Goal: Task Accomplishment & Management: Use online tool/utility

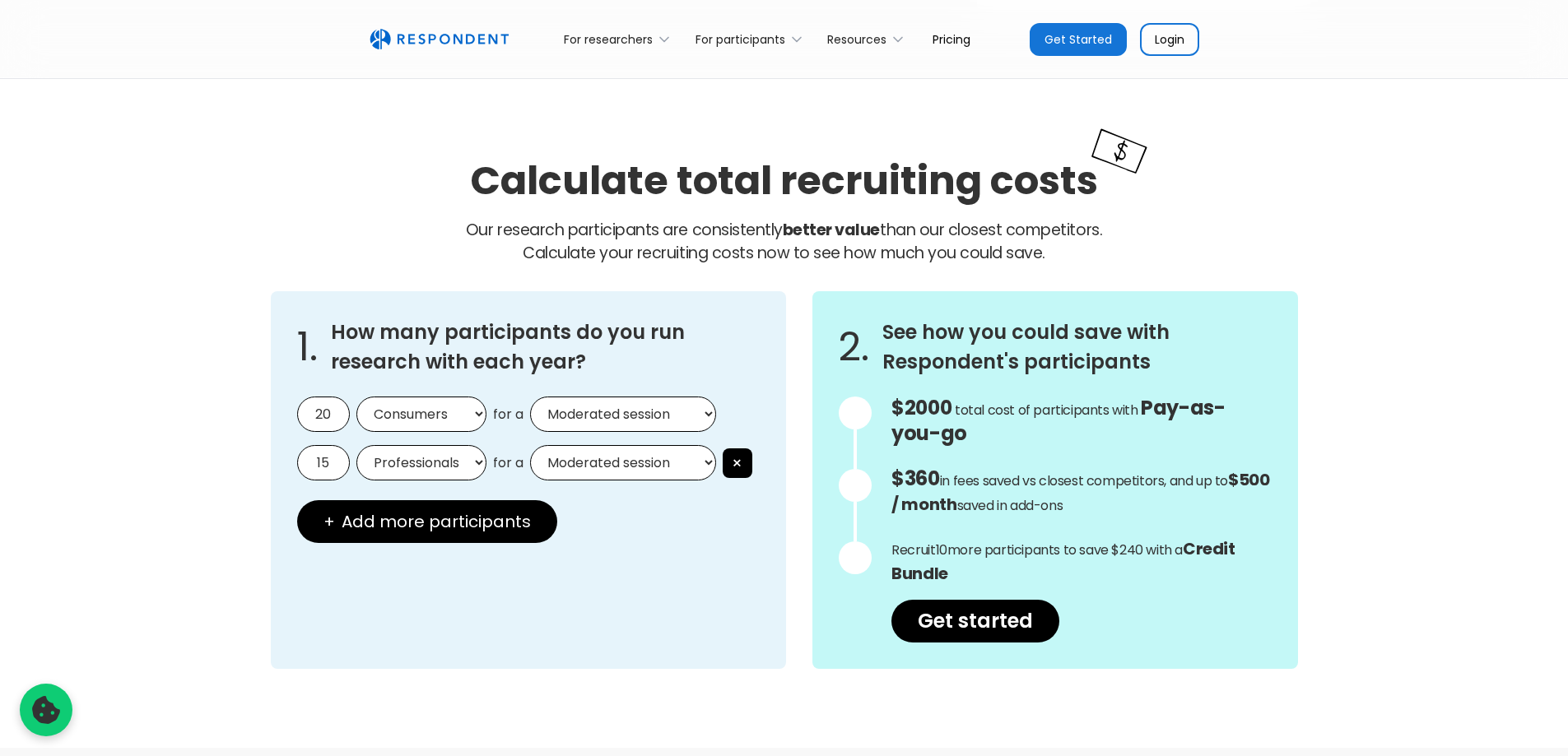
scroll to position [1338, 0]
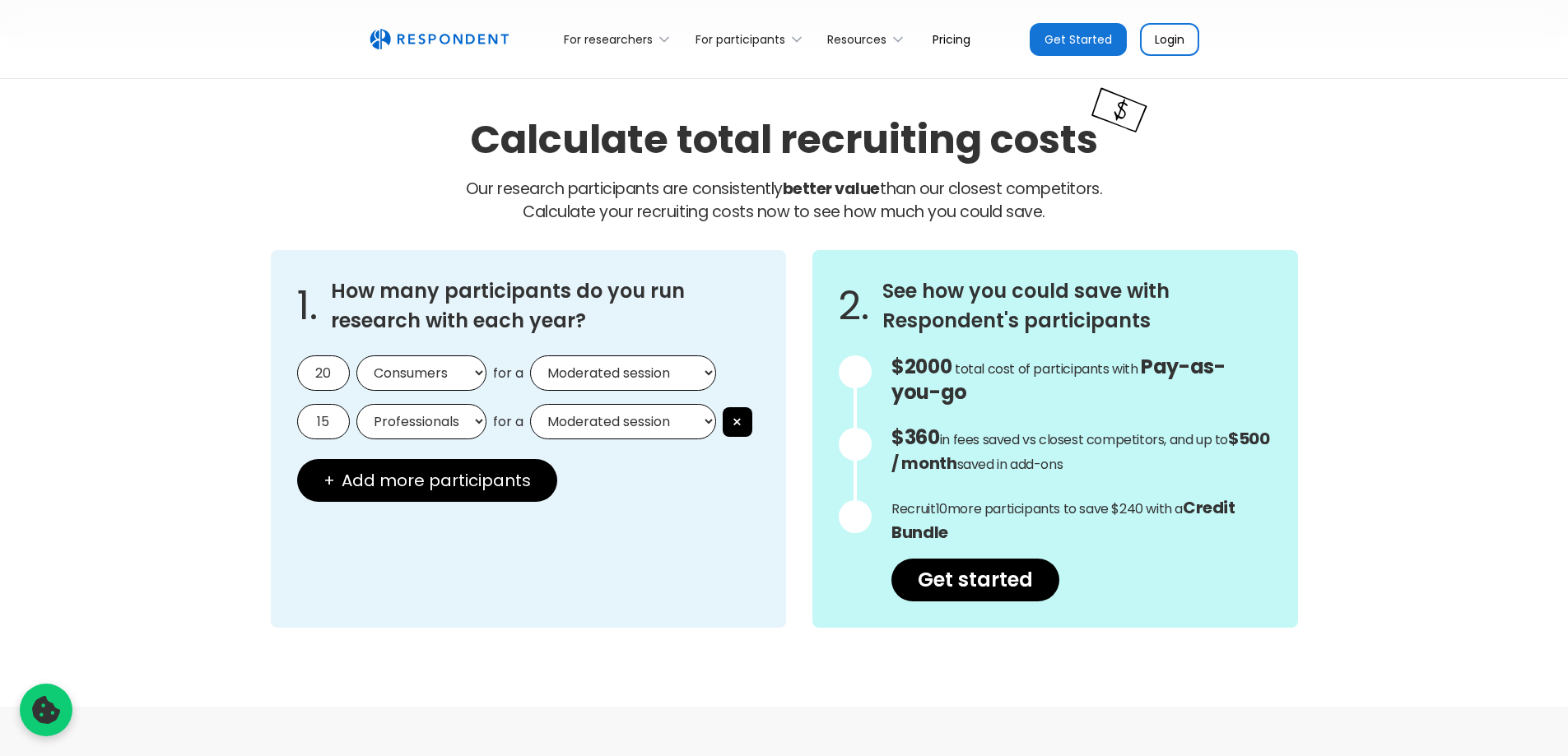
click at [596, 377] on select "Moderated session Unmoderated session" at bounding box center [622, 373] width 186 height 35
click at [604, 375] on select "Moderated session Unmoderated session" at bounding box center [622, 373] width 186 height 35
click at [423, 428] on select "Professionals Consumers" at bounding box center [422, 422] width 130 height 35
click at [440, 428] on select "Professionals Consumers" at bounding box center [422, 422] width 130 height 35
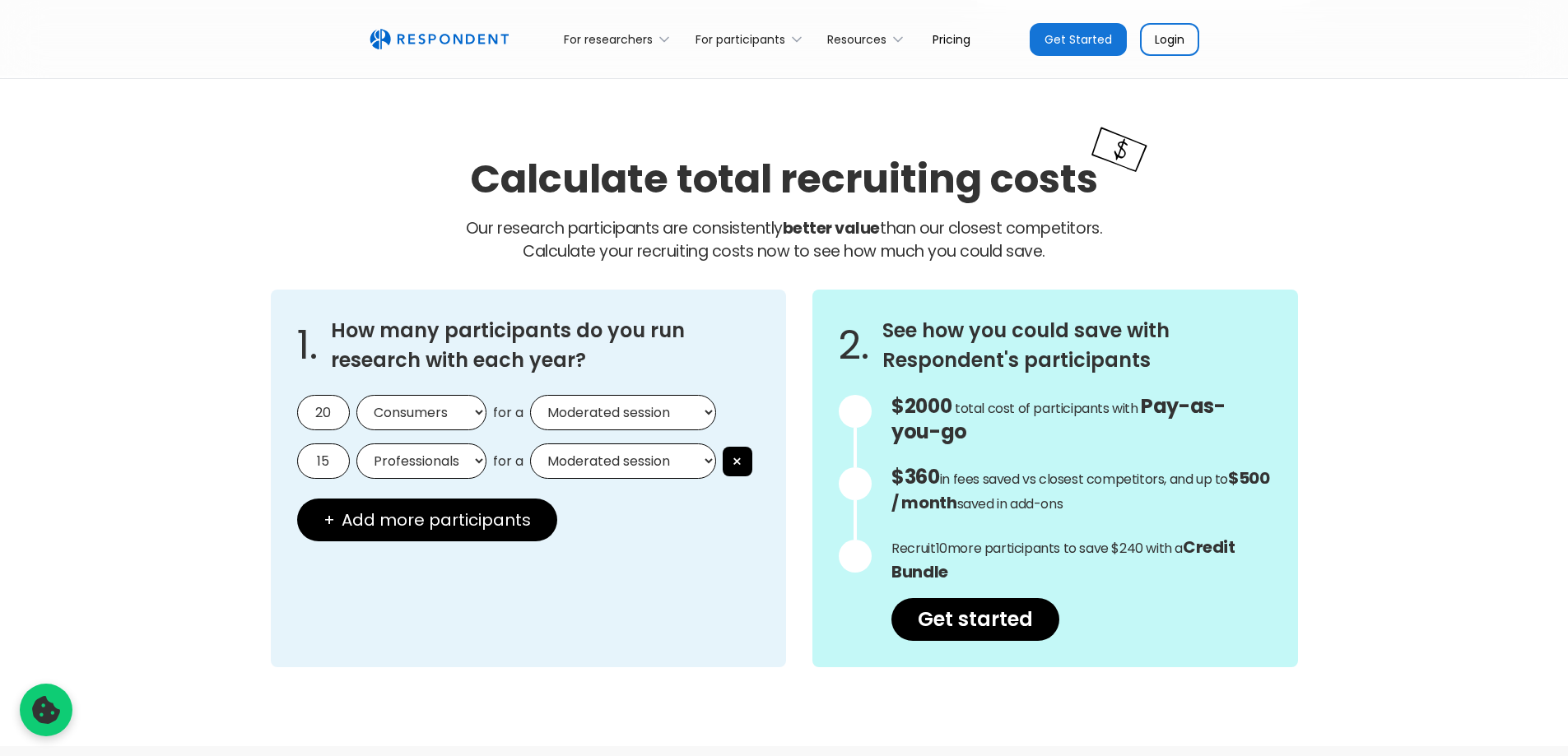
scroll to position [1378, 0]
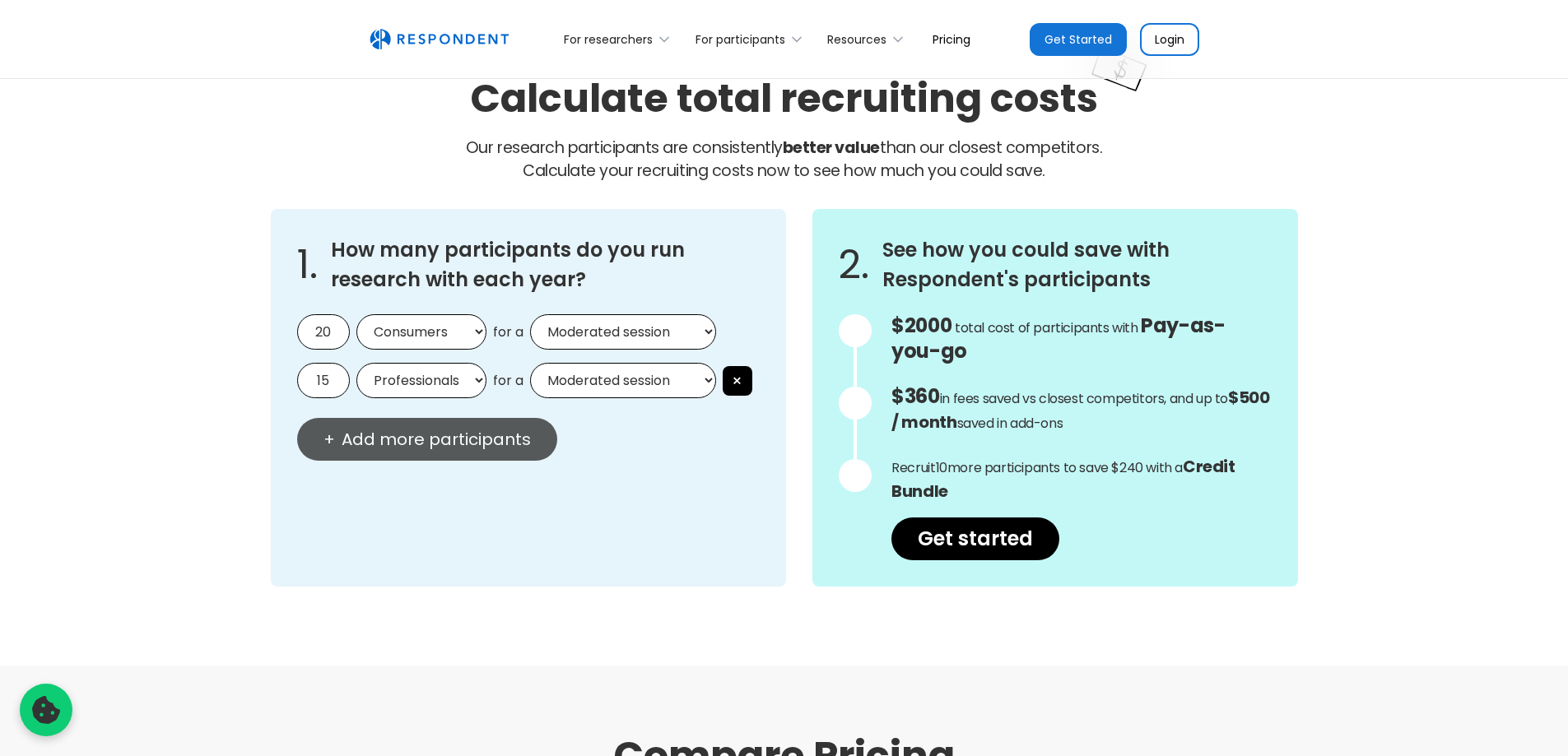
click at [461, 437] on span "Add more participants" at bounding box center [436, 440] width 189 height 17
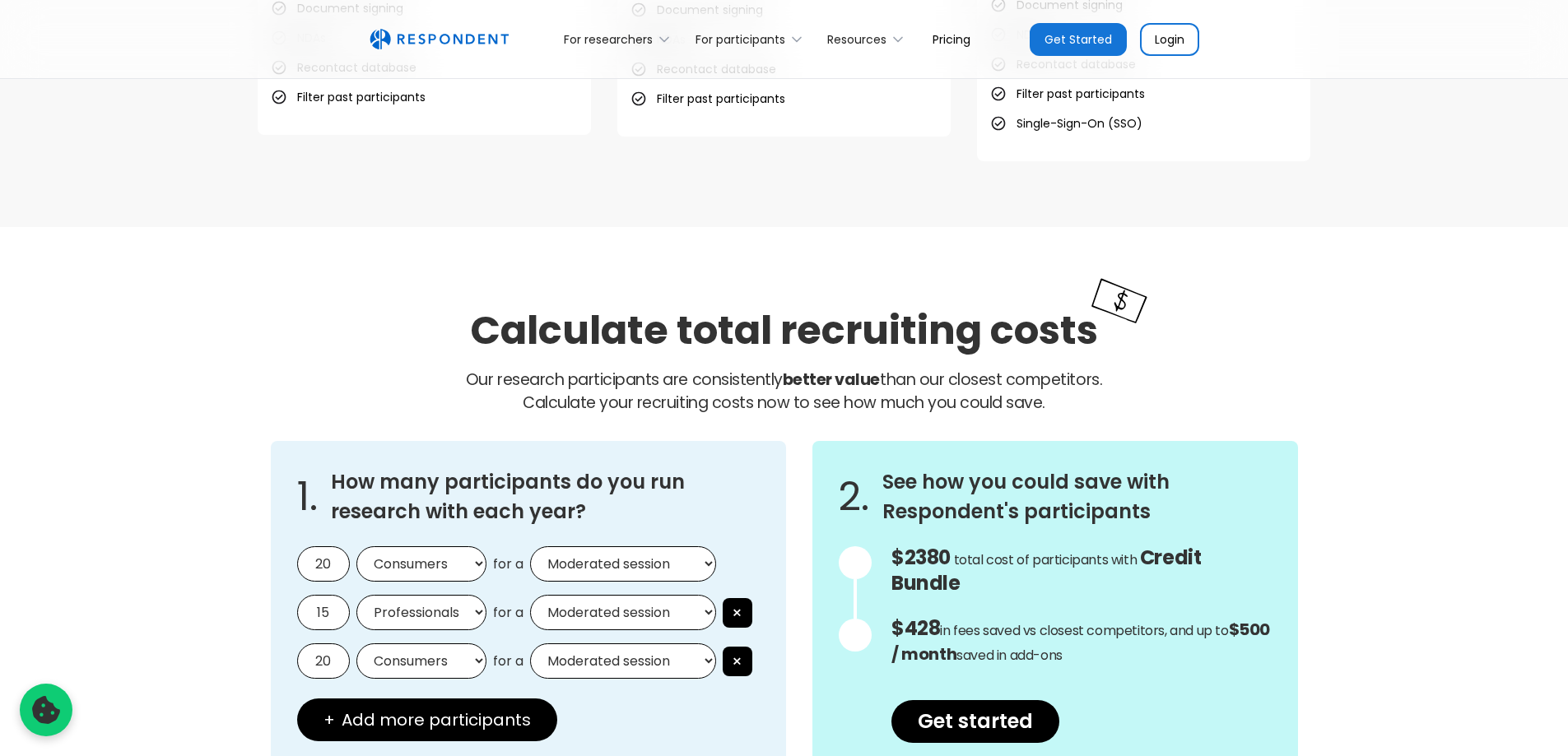
scroll to position [1214, 0]
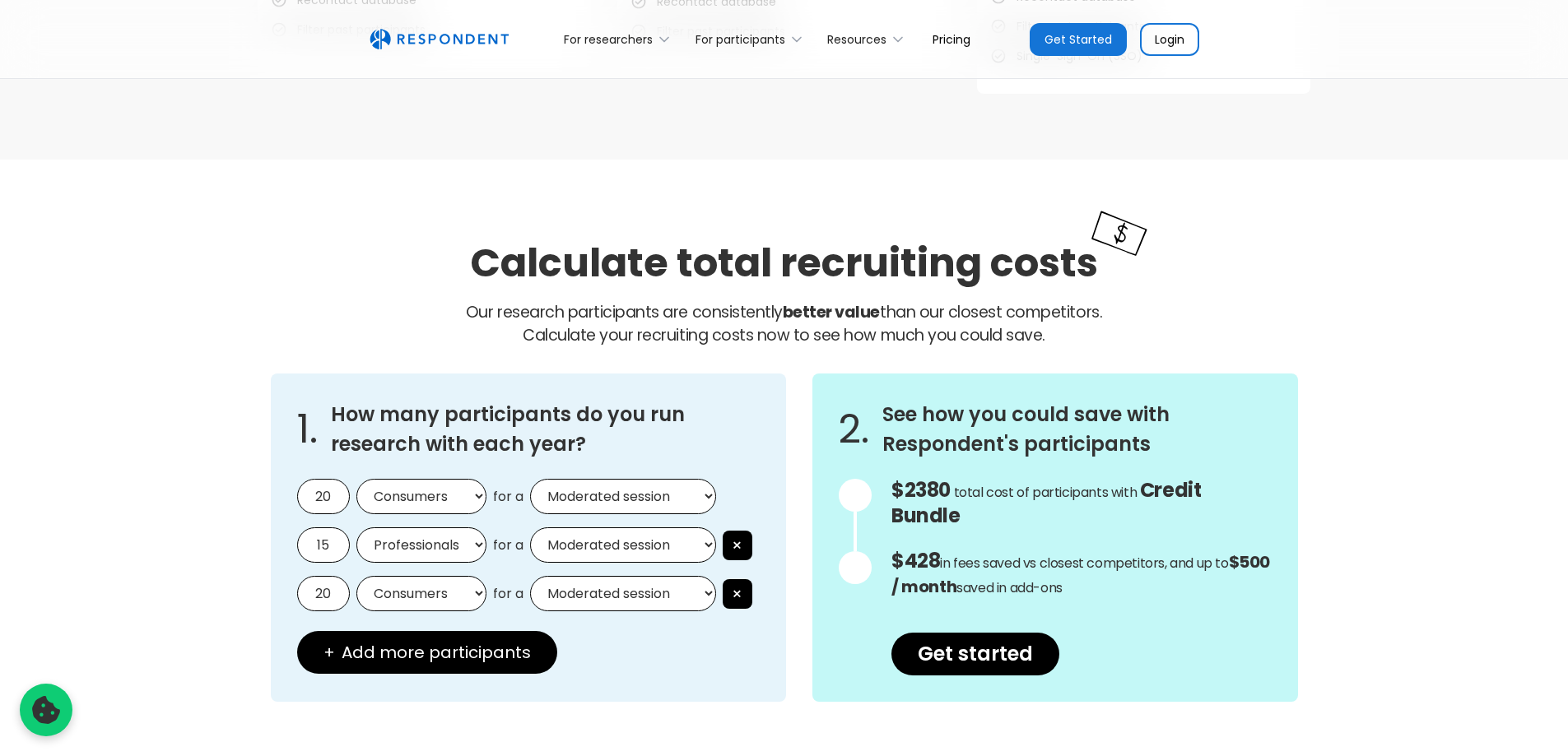
click at [338, 497] on input "20" at bounding box center [324, 496] width 53 height 35
drag, startPoint x: 338, startPoint y: 497, endPoint x: 201, endPoint y: 491, distance: 137.1
click at [205, 487] on div "Calculate total recruiting costs Our research participants are consistently bet…" at bounding box center [784, 470] width 1568 height 621
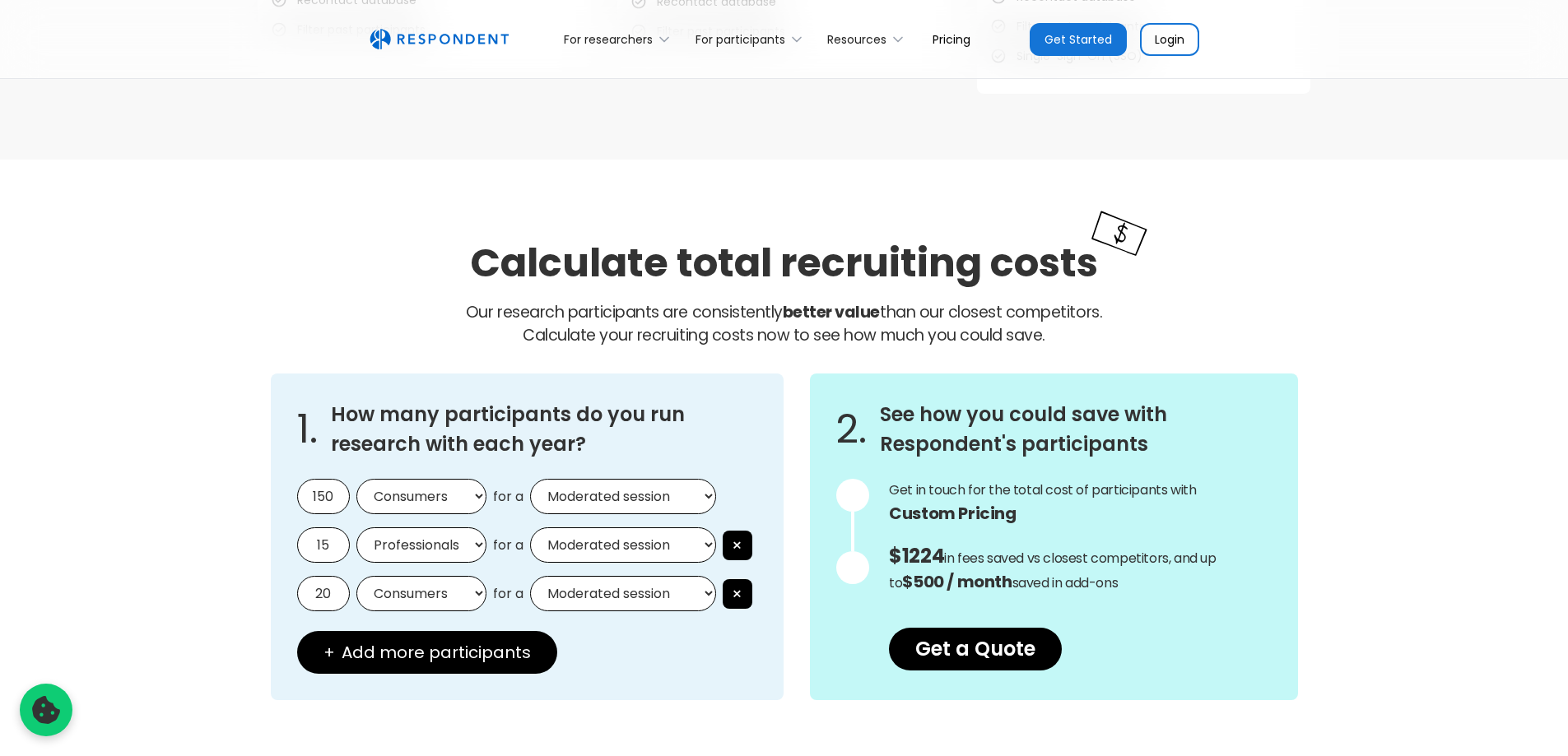
type input "150"
click at [192, 517] on div "Calculate total recruiting costs Our research participants are consistently bet…" at bounding box center [784, 469] width 1568 height 620
click at [731, 560] on button "×" at bounding box center [738, 546] width 30 height 30
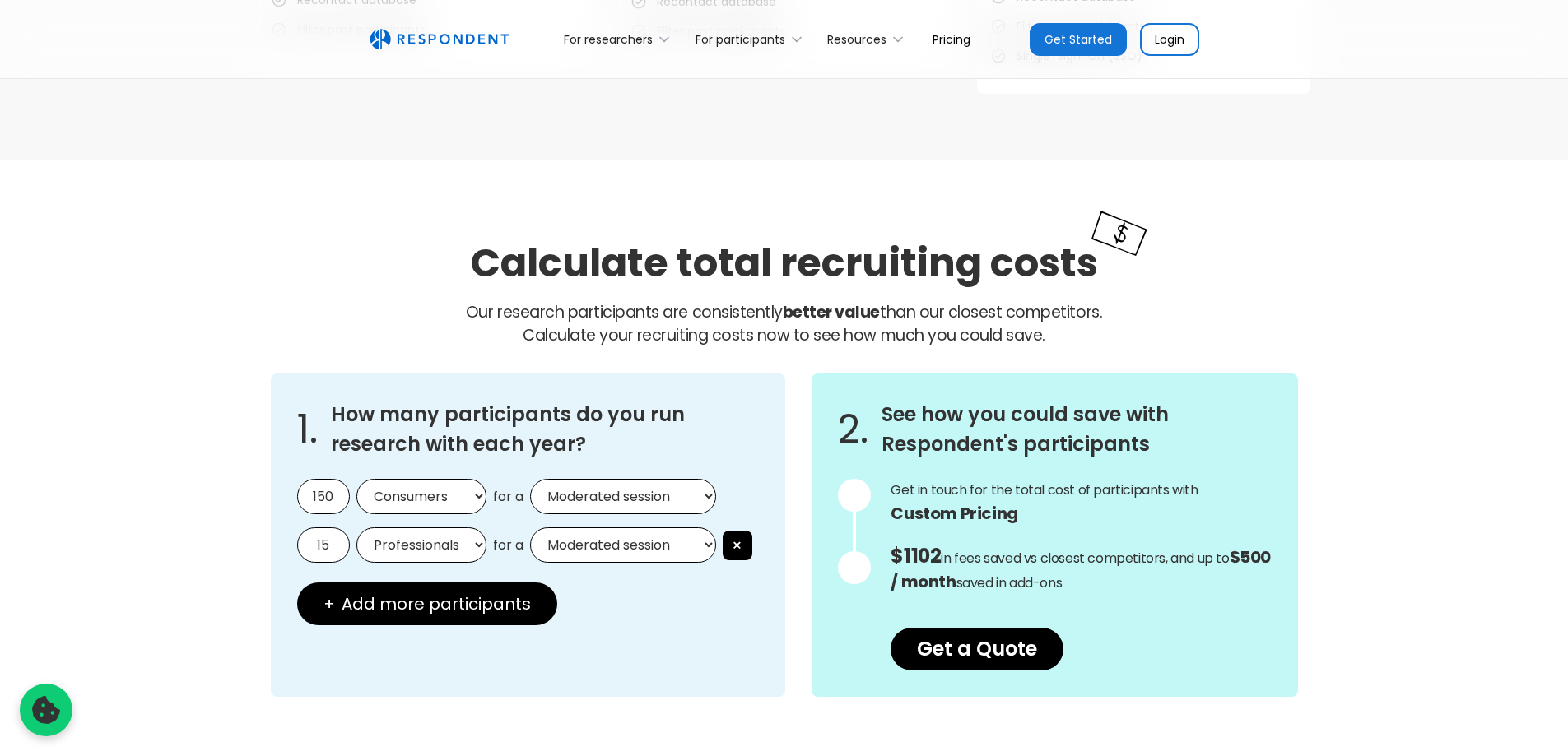
drag, startPoint x: 328, startPoint y: 542, endPoint x: 265, endPoint y: 547, distance: 63.2
click at [265, 547] on div "1. How many participants do you run research with each year? 150 Consumers Prof…" at bounding box center [784, 536] width 1053 height 350
type input "25"
click at [654, 598] on div "1. How many participants do you run research with each year? 150 Consumers Prof…" at bounding box center [527, 536] width 513 height 324
click at [607, 628] on div "1. How many participants do you run research with each year? 150 Consumers Prof…" at bounding box center [527, 536] width 513 height 324
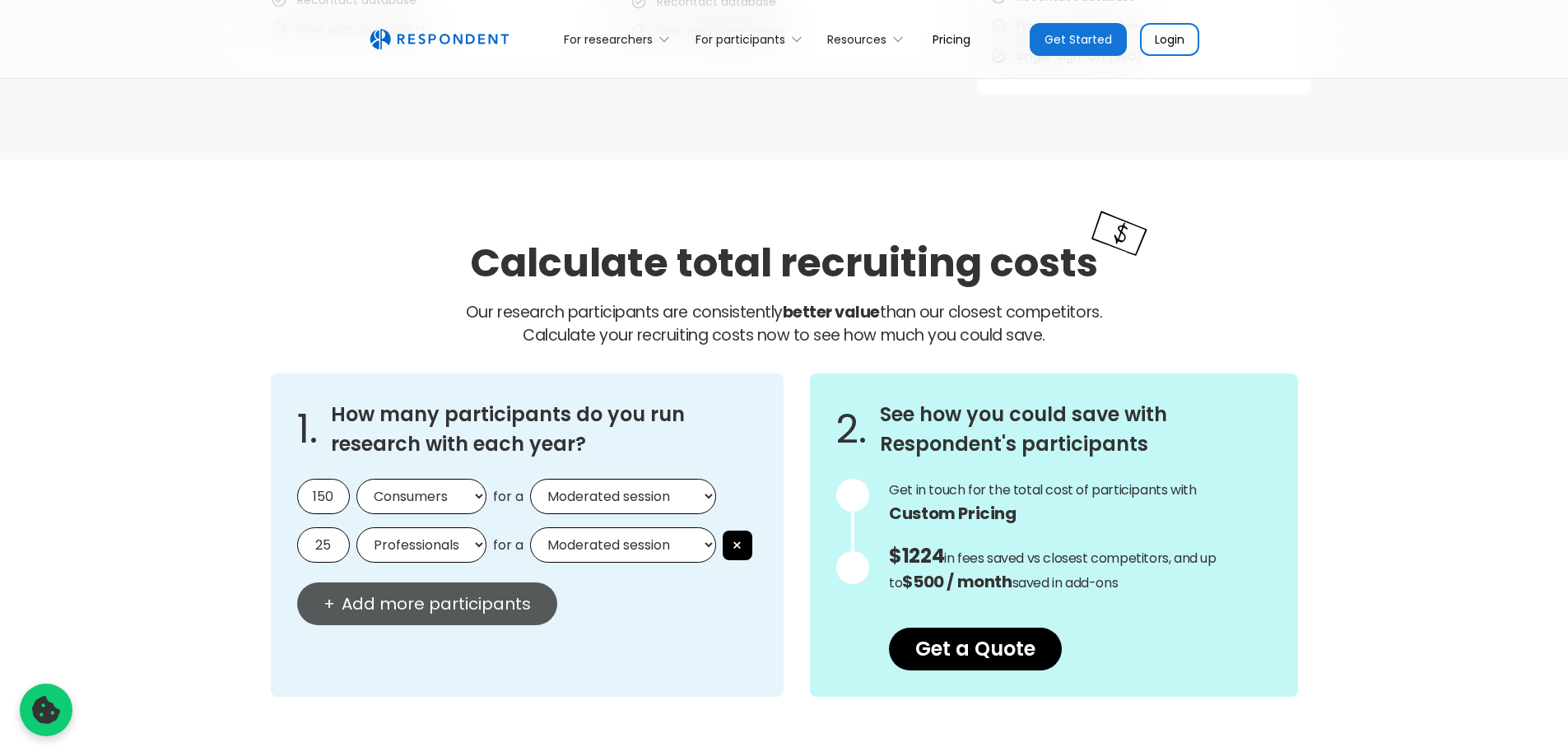
click at [534, 598] on button "+ Add more participants" at bounding box center [427, 604] width 260 height 43
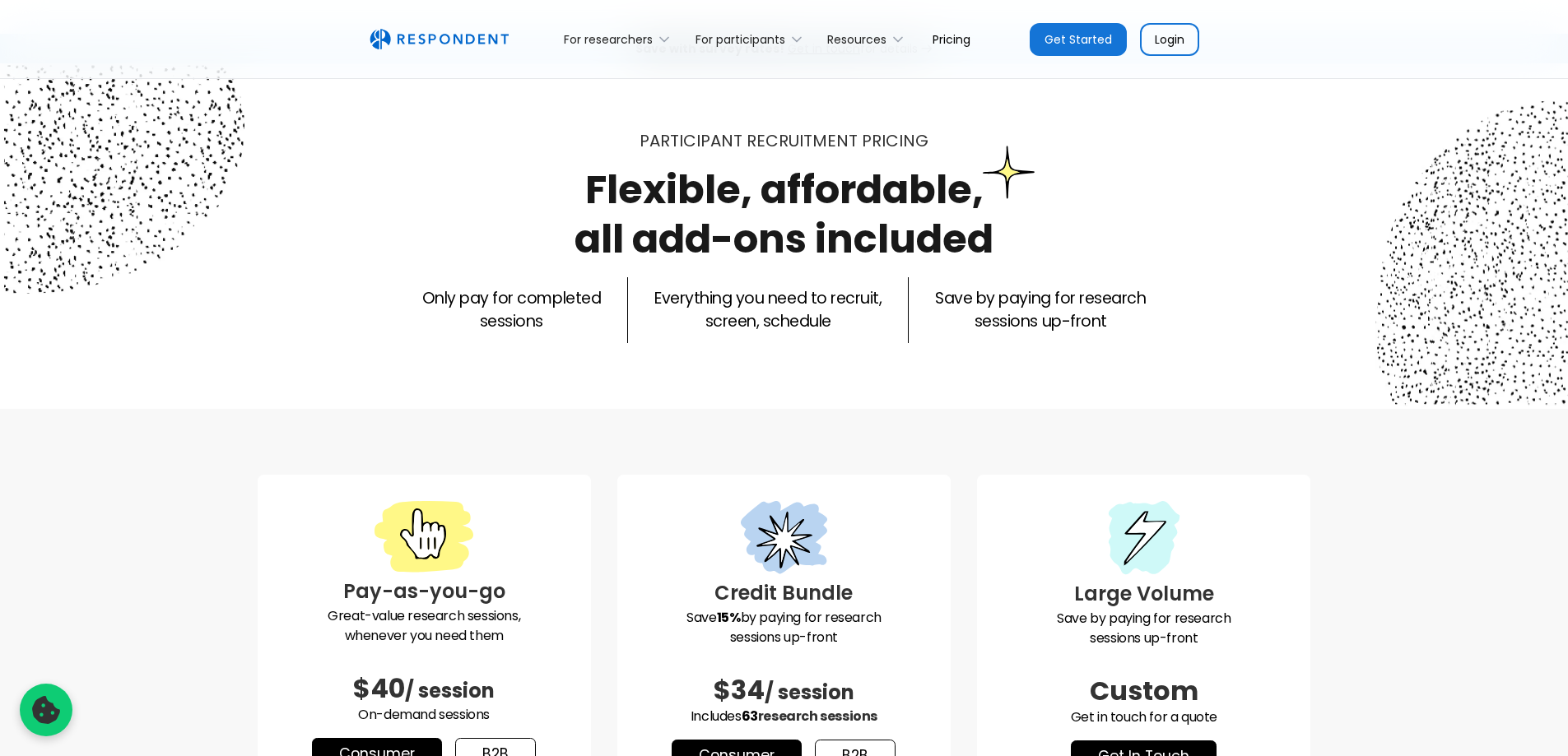
scroll to position [288, 0]
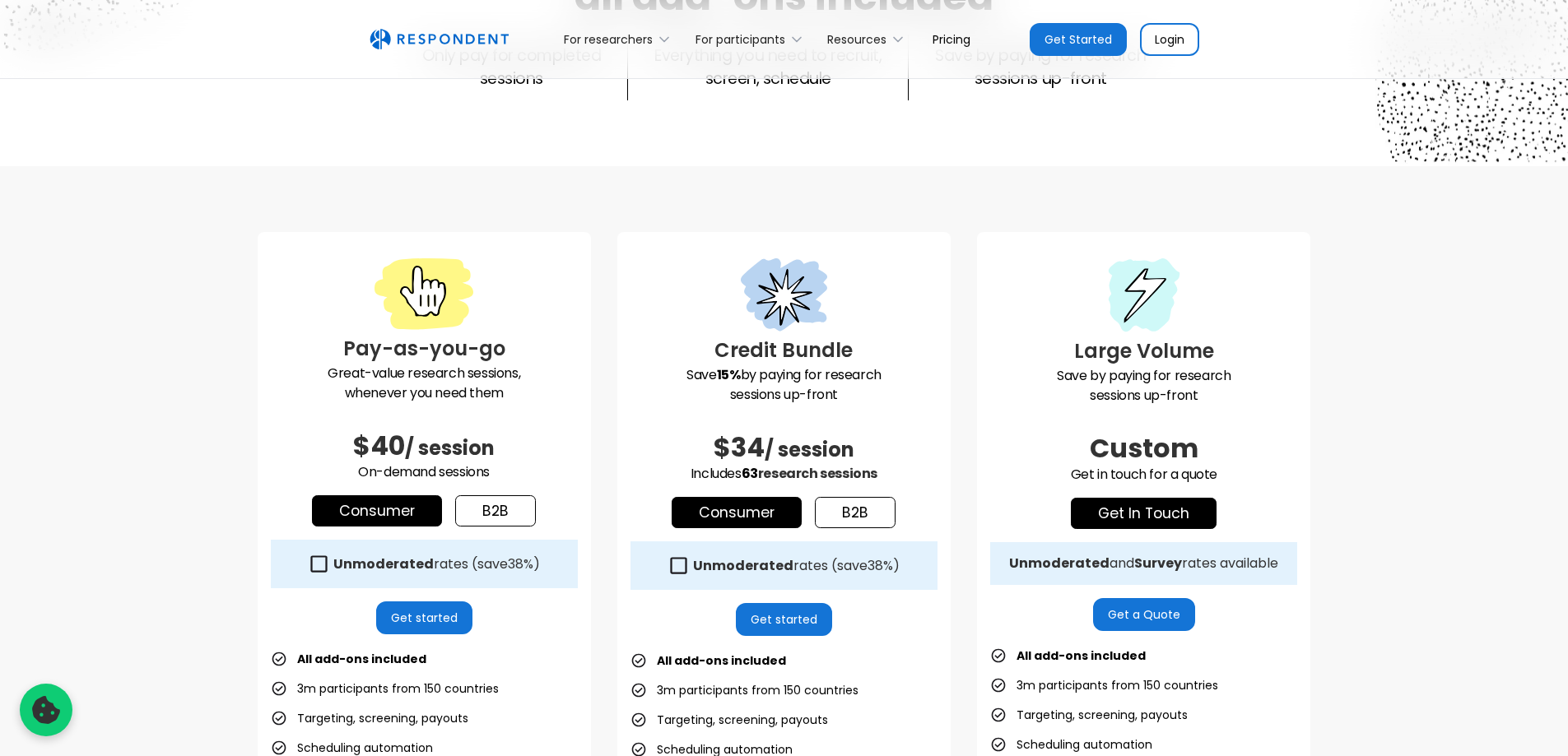
click at [1151, 513] on link "get in touch" at bounding box center [1143, 513] width 146 height 31
